Goal: Information Seeking & Learning: Find specific fact

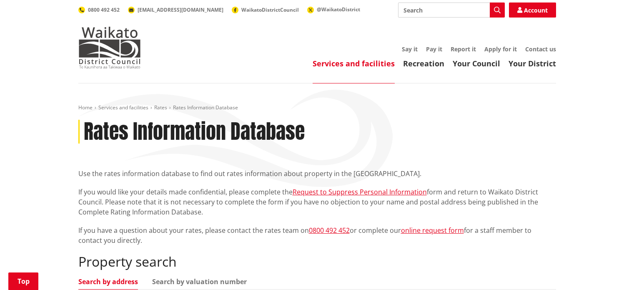
scroll to position [208, 0]
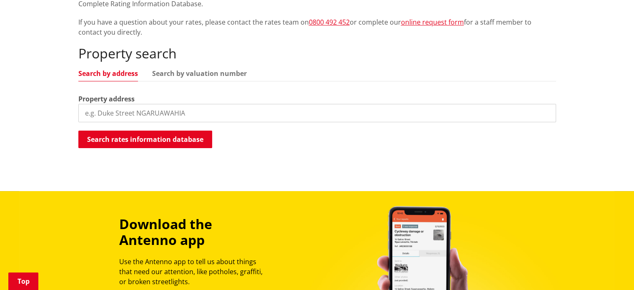
click at [100, 114] on input "search" at bounding box center [316, 113] width 477 height 18
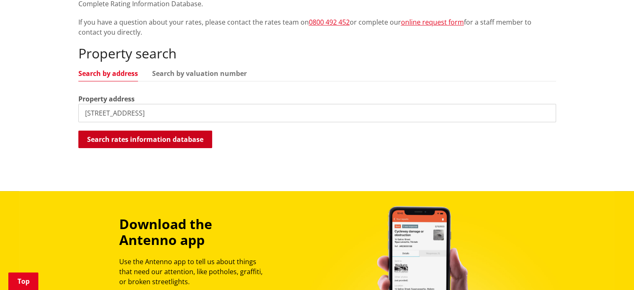
type input "9 high street"
click at [190, 135] on button "Search rates information database" at bounding box center [145, 138] width 134 height 17
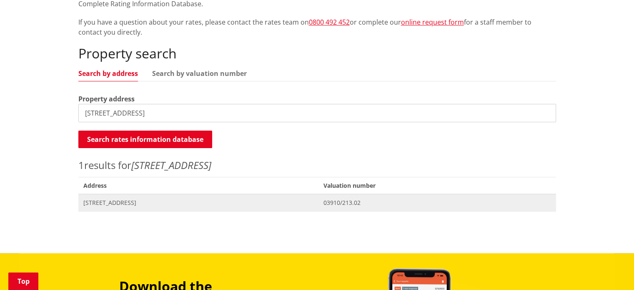
click at [163, 202] on span "[STREET_ADDRESS]" at bounding box center [198, 202] width 230 height 8
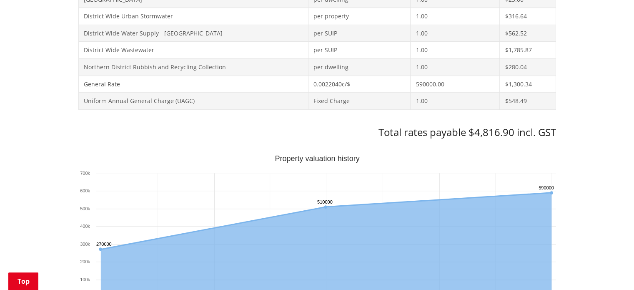
scroll to position [416, 0]
